Goal: Task Accomplishment & Management: Manage account settings

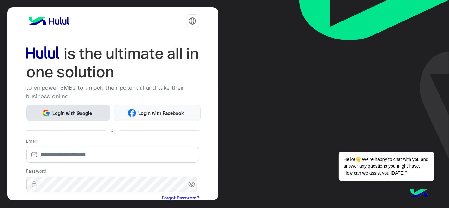
click at [80, 106] on button "Login with Google" at bounding box center [68, 112] width 84 height 15
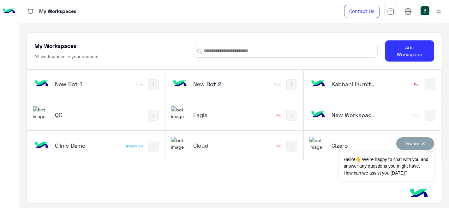
click at [409, 146] on button "Dismiss ✕" at bounding box center [415, 143] width 38 height 13
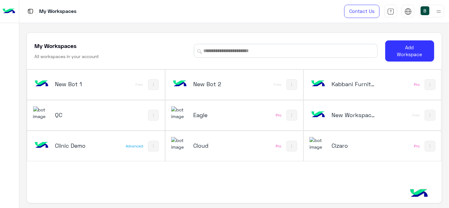
click at [190, 201] on div "My Workspaces All workspaces in your account Add Workspace New Bot 1 Free New B…" at bounding box center [234, 118] width 415 height 171
click at [158, 51] on div "My Workspaces All workspaces in your account" at bounding box center [110, 51] width 152 height 18
click at [181, 34] on div "My Workspaces All workspaces in your account Add Workspace" at bounding box center [234, 51] width 415 height 37
click at [244, 137] on div "Cloud" at bounding box center [208, 146] width 75 height 18
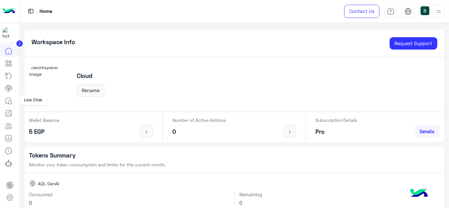
click at [8, 99] on icon at bounding box center [9, 101] width 8 height 8
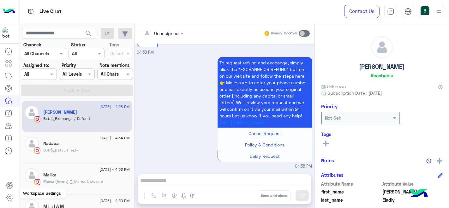
click at [9, 198] on icon at bounding box center [10, 198] width 8 height 8
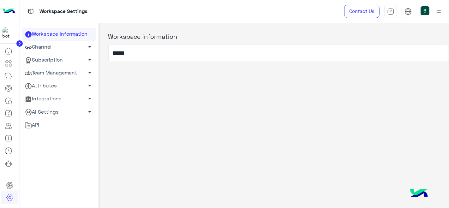
click at [61, 48] on link "Channel arrow_drop_down" at bounding box center [59, 47] width 74 height 13
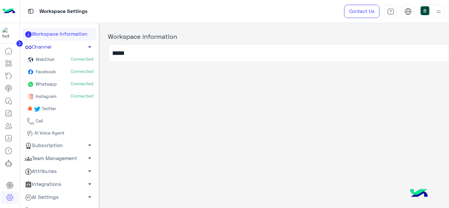
click at [74, 44] on link "Channel arrow_drop_up" at bounding box center [59, 47] width 74 height 13
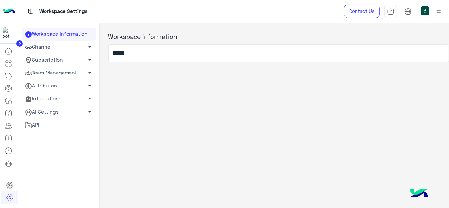
click at [80, 59] on link "Subscription arrow_drop_down" at bounding box center [59, 60] width 74 height 13
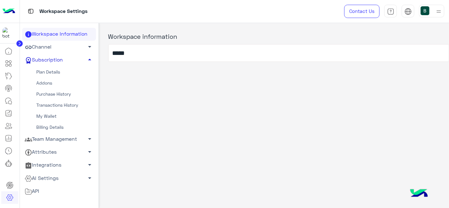
click at [74, 60] on link "Subscription arrow_drop_up" at bounding box center [59, 60] width 74 height 13
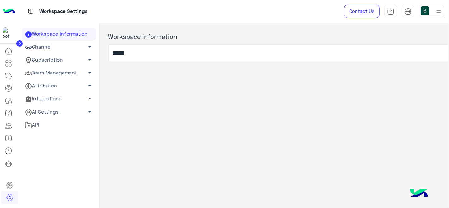
click at [69, 76] on link "Team Management arrow_drop_down" at bounding box center [59, 73] width 74 height 13
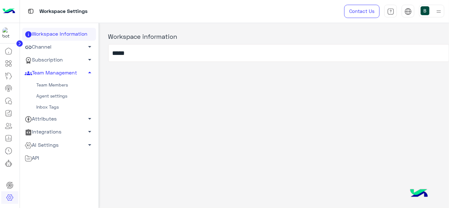
click at [65, 83] on link "Team Members" at bounding box center [59, 85] width 74 height 11
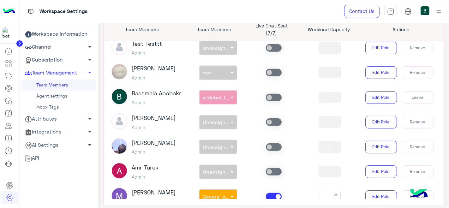
scroll to position [382, 0]
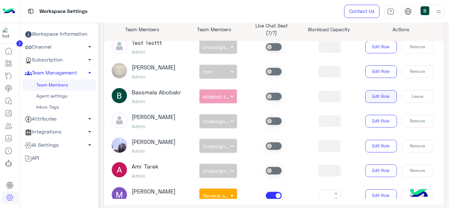
click at [375, 99] on button "Edit Role" at bounding box center [381, 96] width 32 height 13
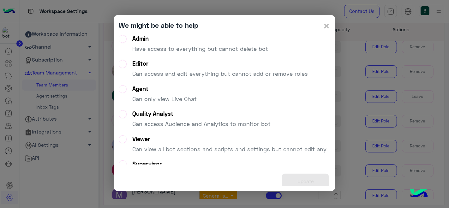
click at [163, 94] on div "Agent Can only view Live Chat" at bounding box center [164, 96] width 64 height 23
click at [301, 179] on button "Update" at bounding box center [305, 181] width 47 height 15
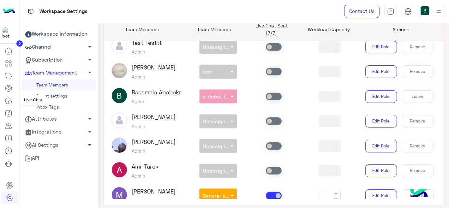
click at [11, 101] on icon at bounding box center [9, 101] width 8 height 8
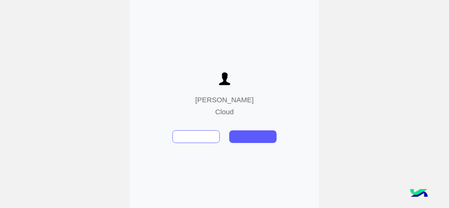
click at [249, 134] on button at bounding box center [252, 136] width 47 height 13
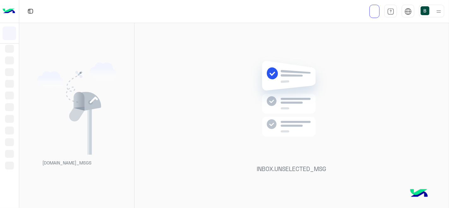
click at [430, 10] on div at bounding box center [431, 11] width 25 height 13
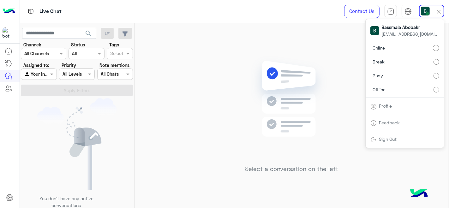
click at [306, 74] on img at bounding box center [291, 108] width 91 height 105
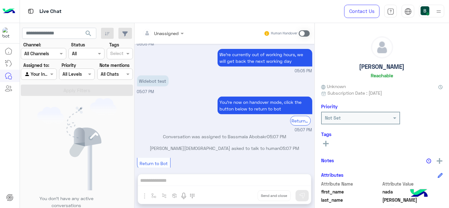
scroll to position [277, 0]
